Goal: Check status: Check status

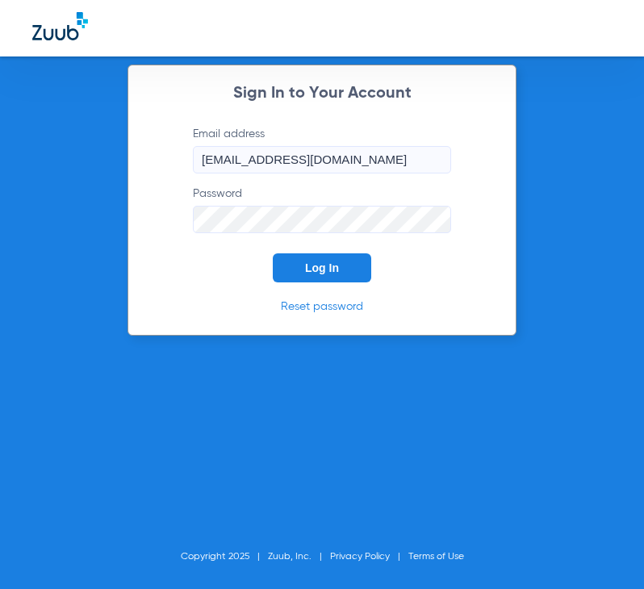
click at [331, 269] on span "Log In" at bounding box center [322, 267] width 34 height 13
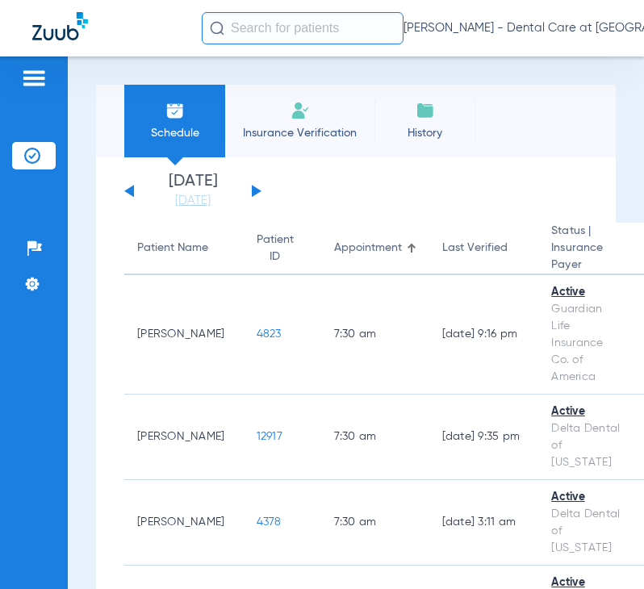
click at [253, 191] on button at bounding box center [257, 191] width 10 height 12
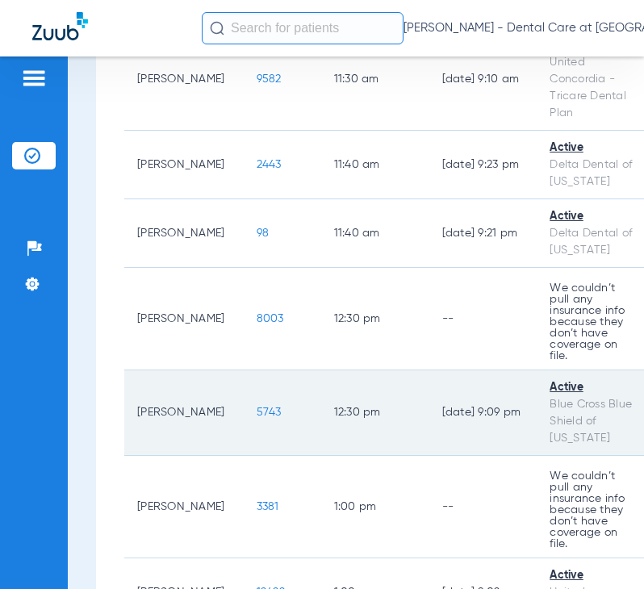
scroll to position [3226, 0]
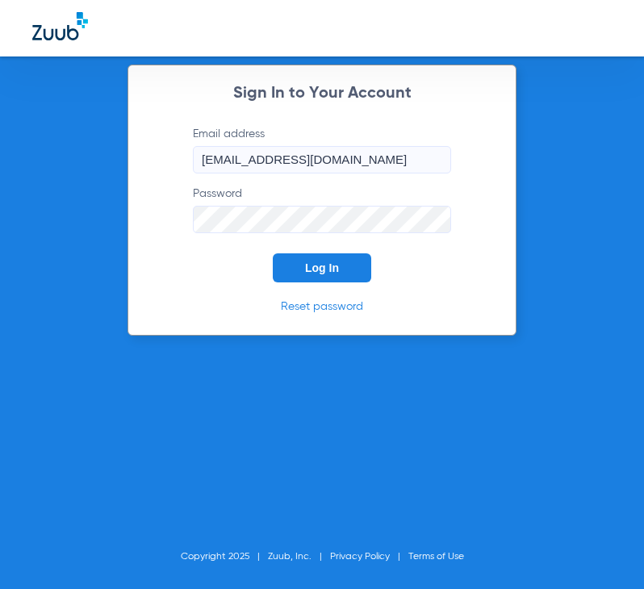
click at [344, 267] on button "Log In" at bounding box center [322, 267] width 98 height 29
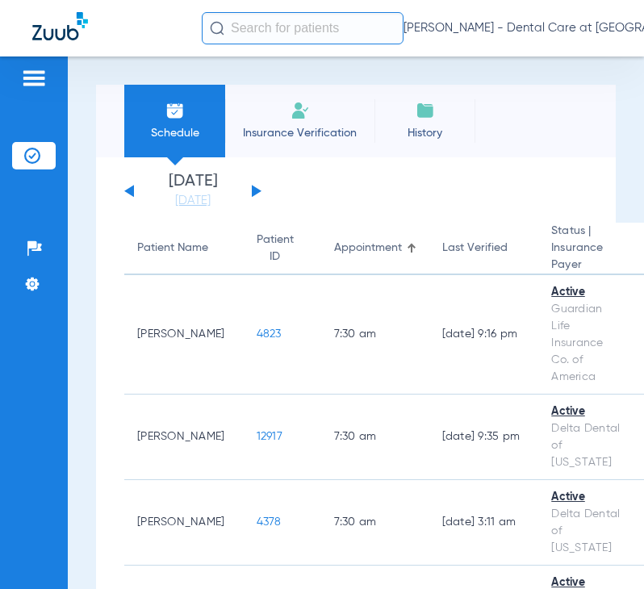
click at [253, 190] on button at bounding box center [257, 191] width 10 height 12
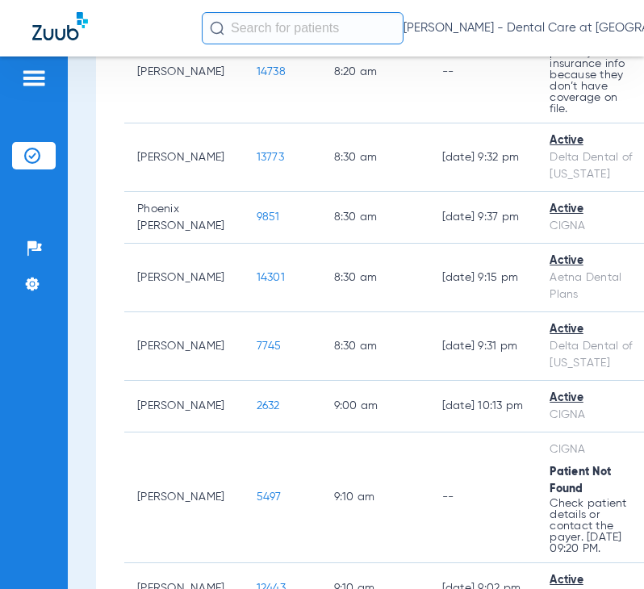
scroll to position [1049, 0]
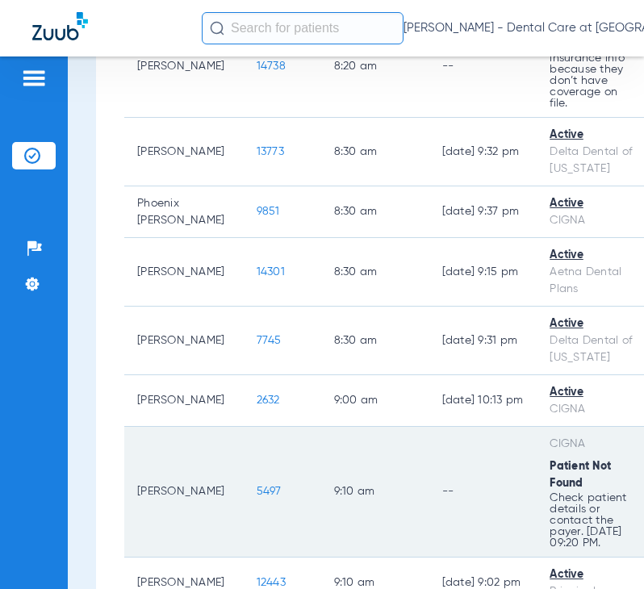
click at [449, 452] on td "--" at bounding box center [483, 492] width 108 height 131
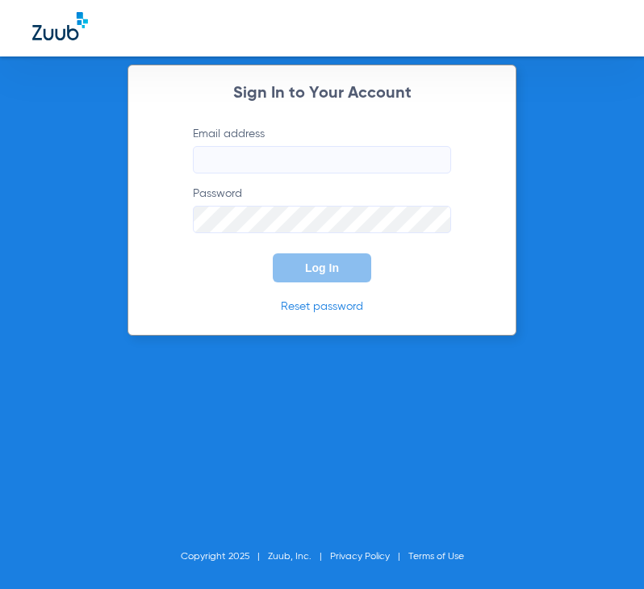
type input "[EMAIL_ADDRESS][DOMAIN_NAME]"
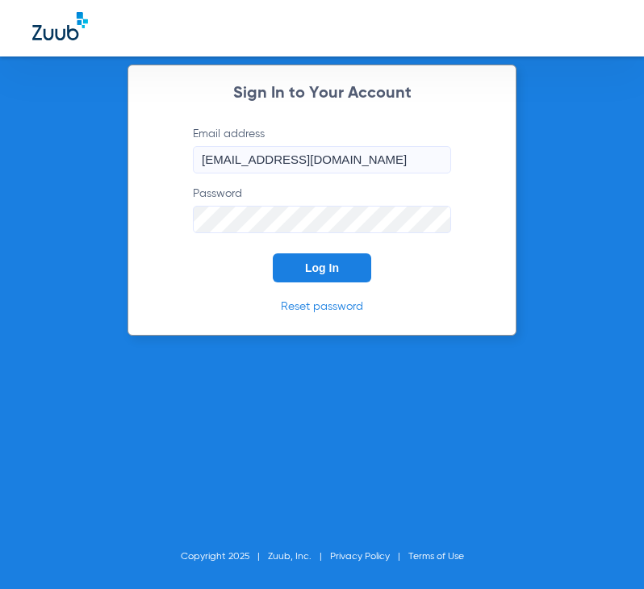
click at [327, 261] on span "Log In" at bounding box center [322, 267] width 34 height 13
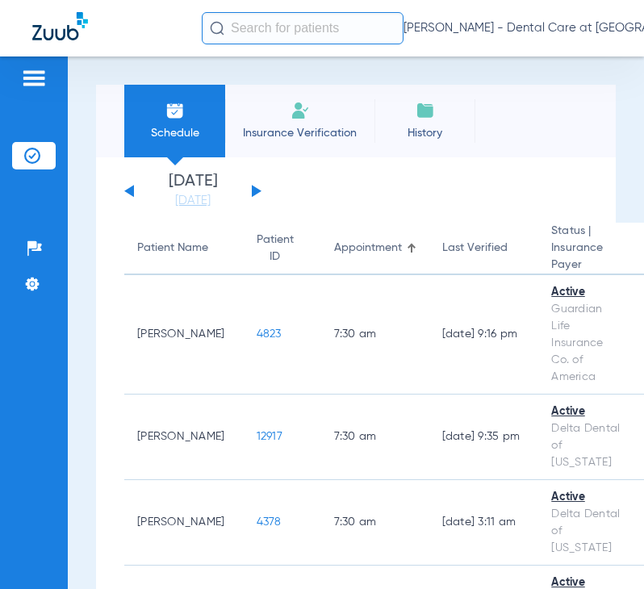
click at [252, 184] on div "[DATE] [DATE] [DATE] [DATE] [DATE] [DATE] [DATE] [DATE] [DATE] [DATE] [DATE] [D…" at bounding box center [192, 190] width 137 height 35
click at [252, 188] on button at bounding box center [257, 191] width 10 height 12
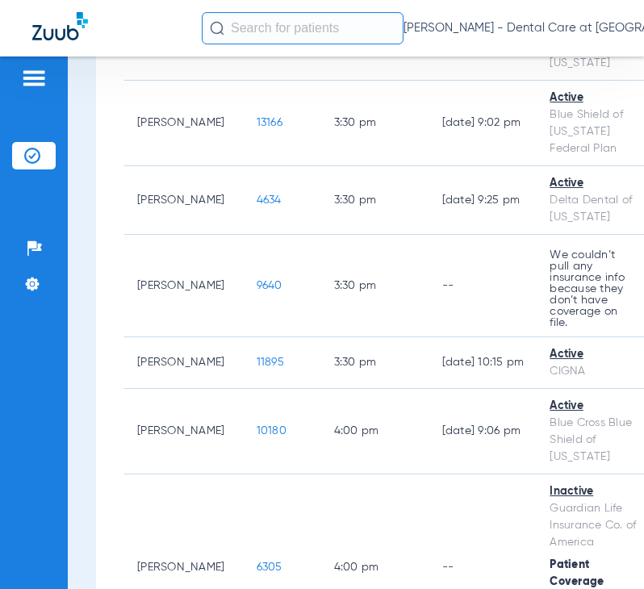
scroll to position [4772, 0]
